Goal: Navigation & Orientation: Understand site structure

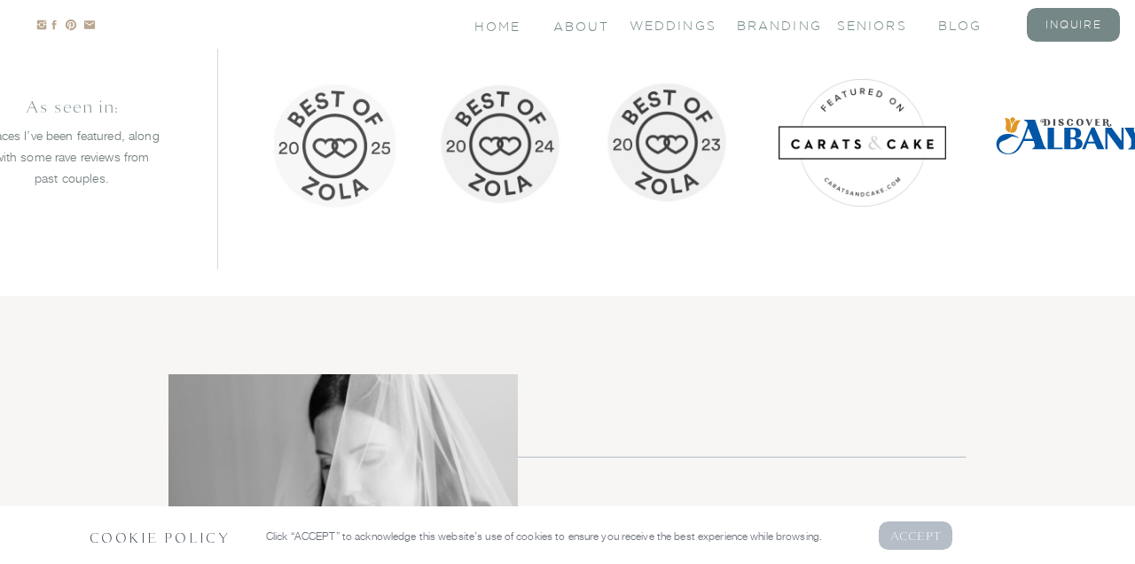
scroll to position [2122, 0]
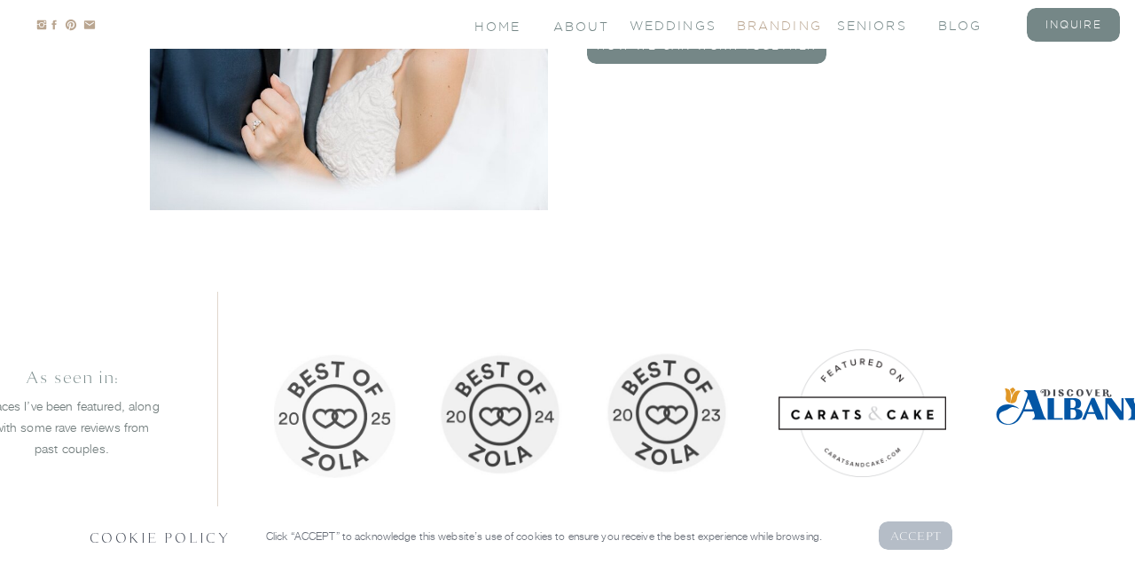
click at [779, 21] on nav "branding" at bounding box center [772, 24] width 71 height 15
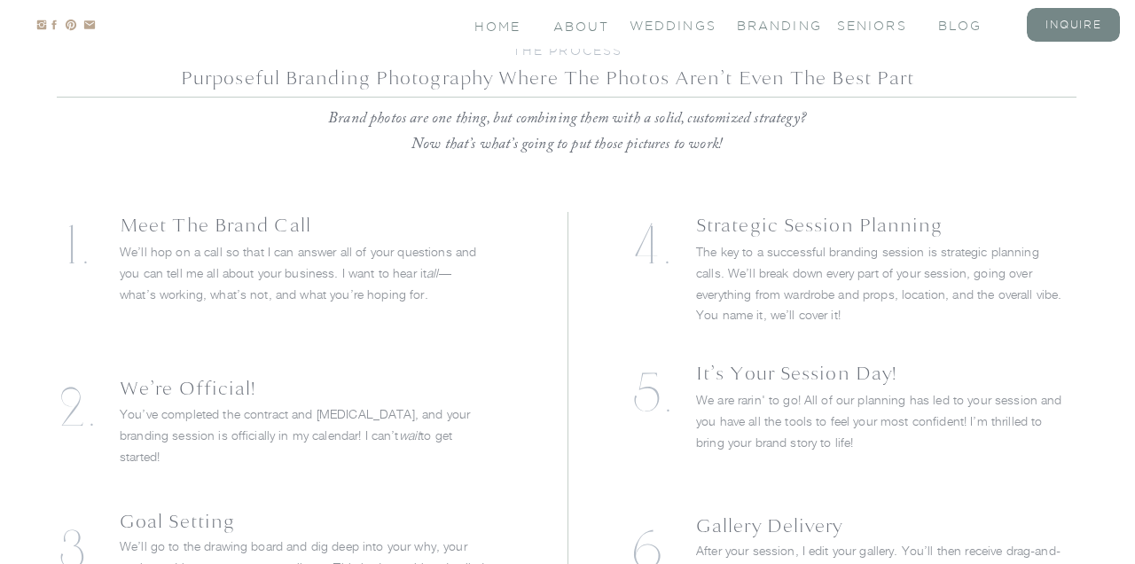
scroll to position [4080, 0]
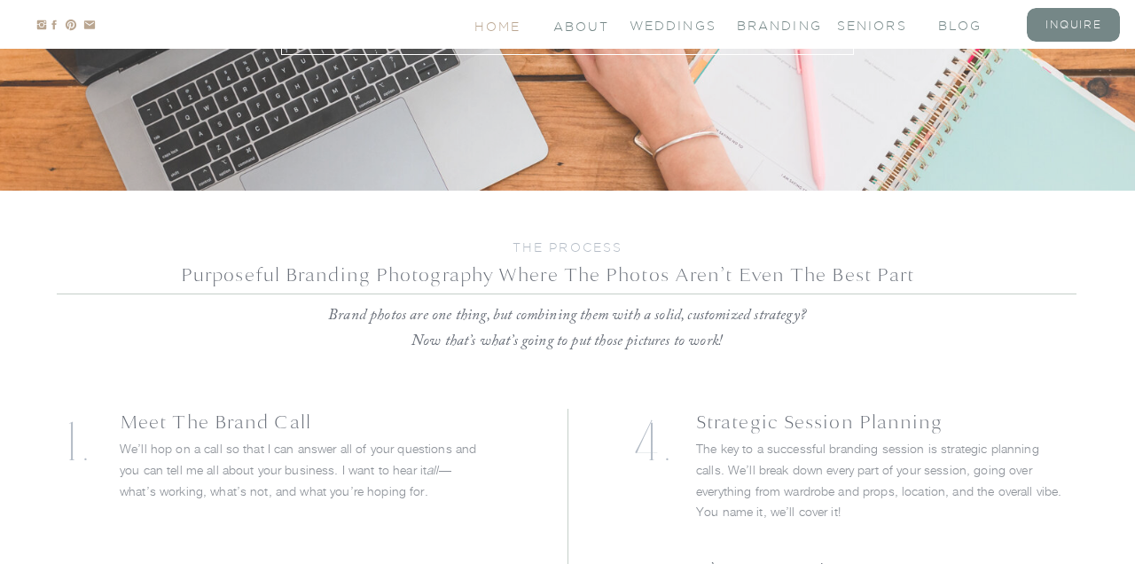
click at [483, 23] on nav "Home" at bounding box center [499, 25] width 49 height 15
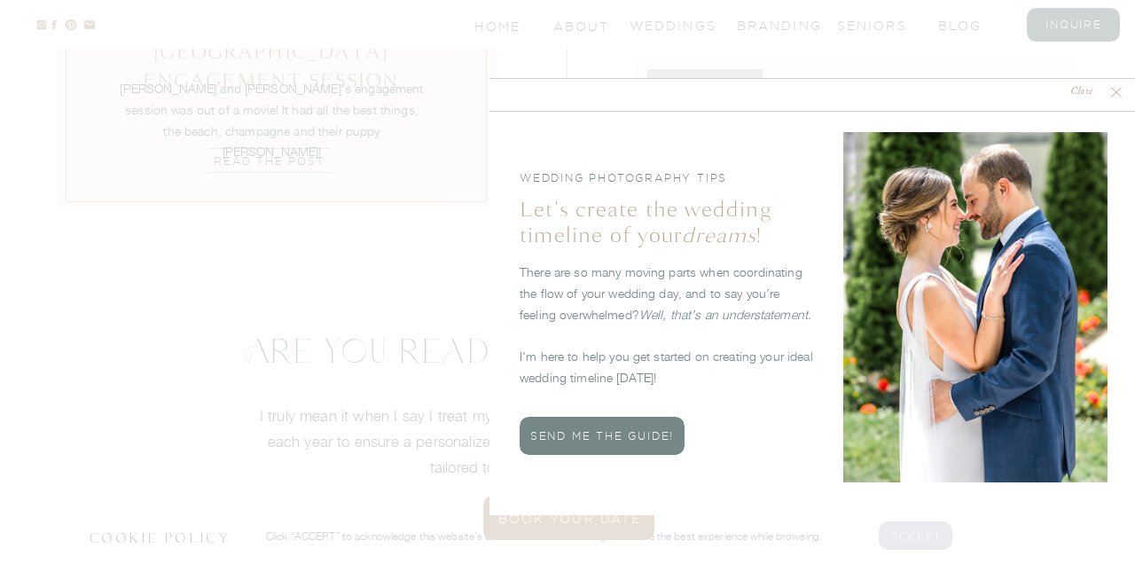
scroll to position [6148, 0]
click at [1115, 91] on icon at bounding box center [1117, 92] width 18 height 18
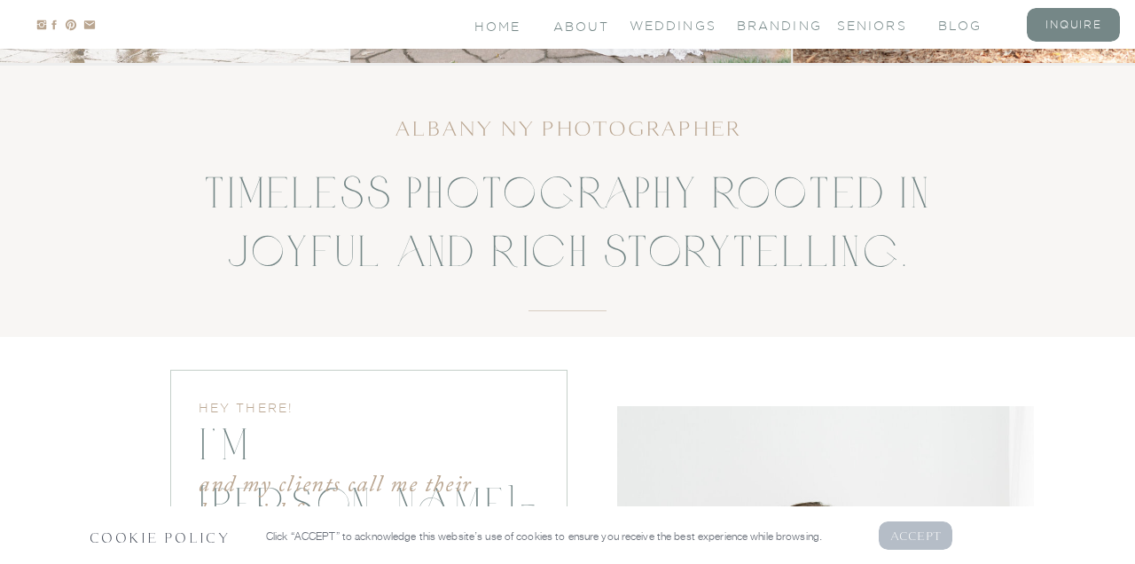
scroll to position [667, 0]
click at [590, 30] on nav "About" at bounding box center [579, 25] width 53 height 15
